Goal: Find specific page/section: Find specific page/section

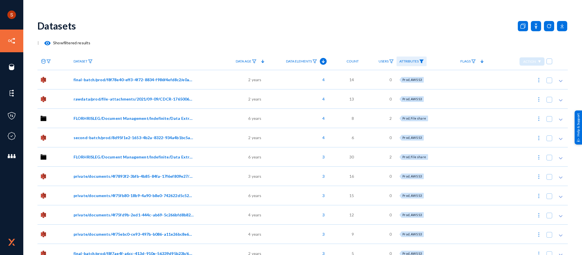
click at [70, 78] on div at bounding box center [53, 79] width 33 height 19
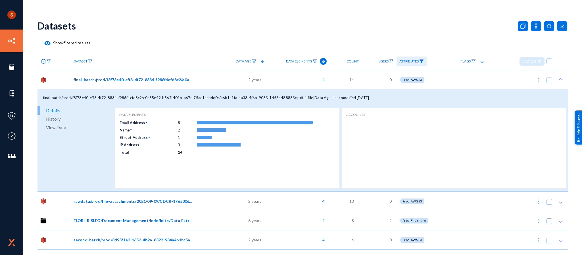
click at [73, 132] on div "Details History View Data" at bounding box center [75, 148] width 76 height 85
click at [71, 131] on link "View Data" at bounding box center [75, 127] width 76 height 9
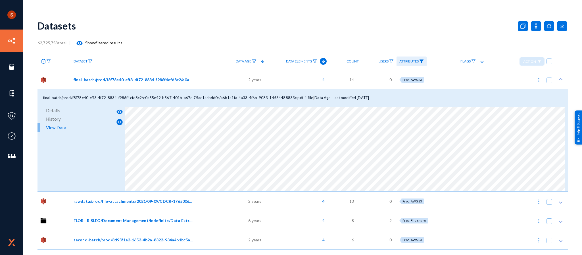
click at [327, 18] on div "Datasets" at bounding box center [302, 25] width 530 height 23
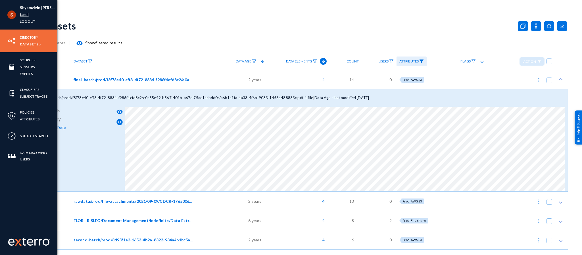
click at [21, 15] on link "tandl" at bounding box center [24, 14] width 9 height 7
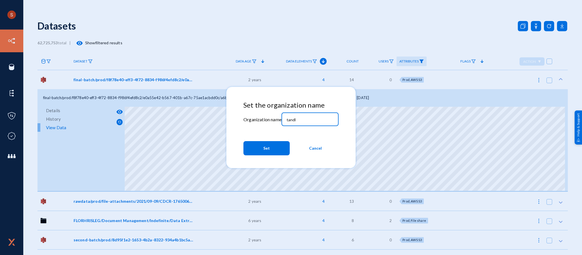
click at [296, 118] on input "tandl" at bounding box center [311, 119] width 49 height 5
type input "d"
type input "divebell"
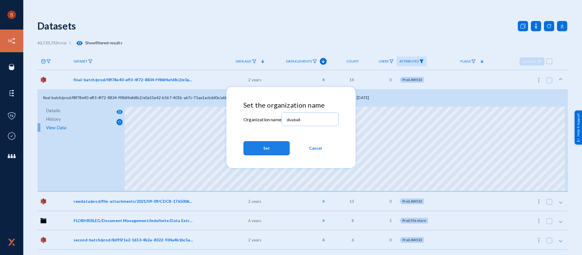
click at [262, 147] on button "Set" at bounding box center [266, 148] width 46 height 14
